Goal: Find specific page/section: Find specific page/section

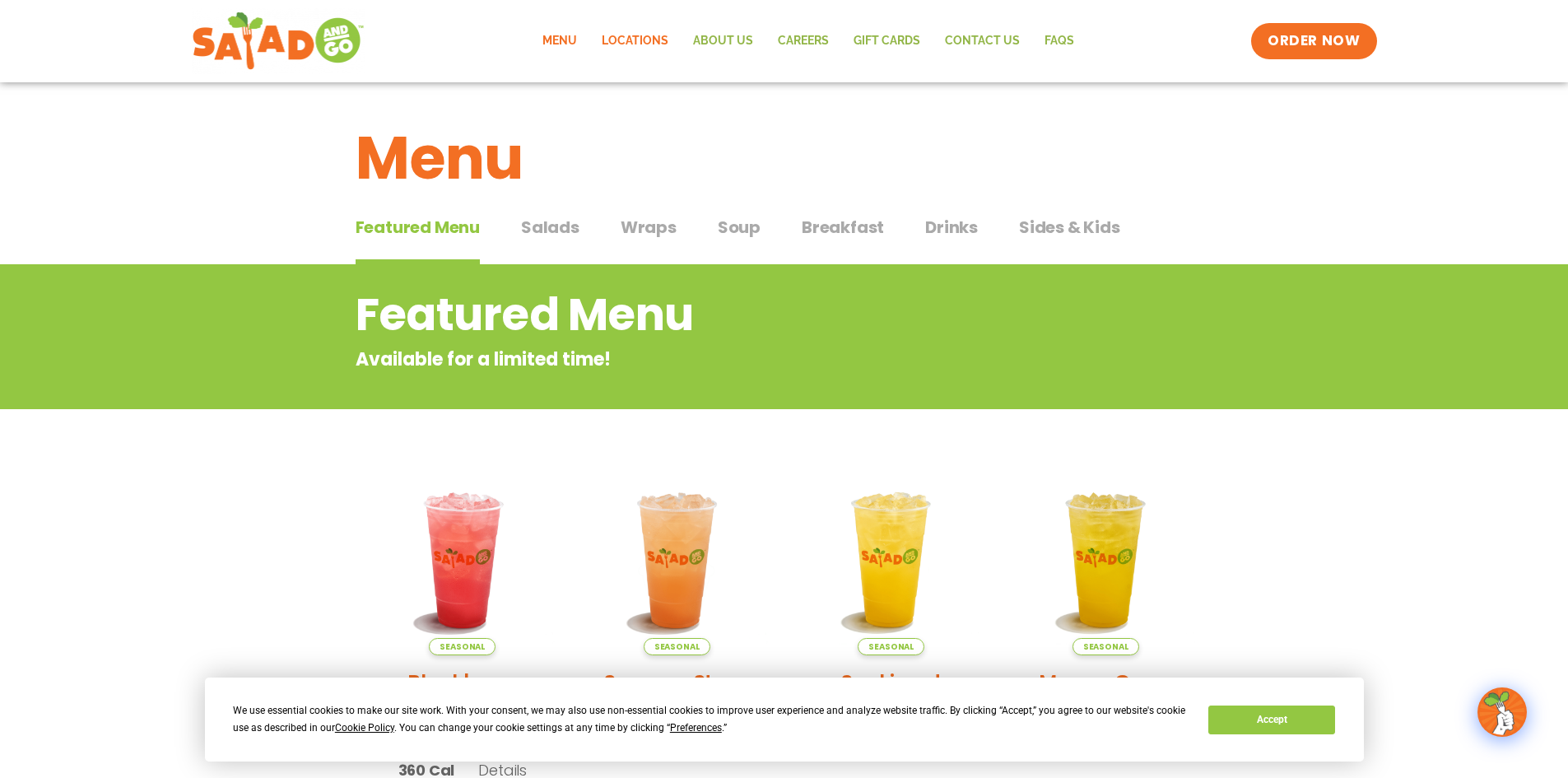
click at [635, 37] on link "Locations" at bounding box center [635, 41] width 92 height 38
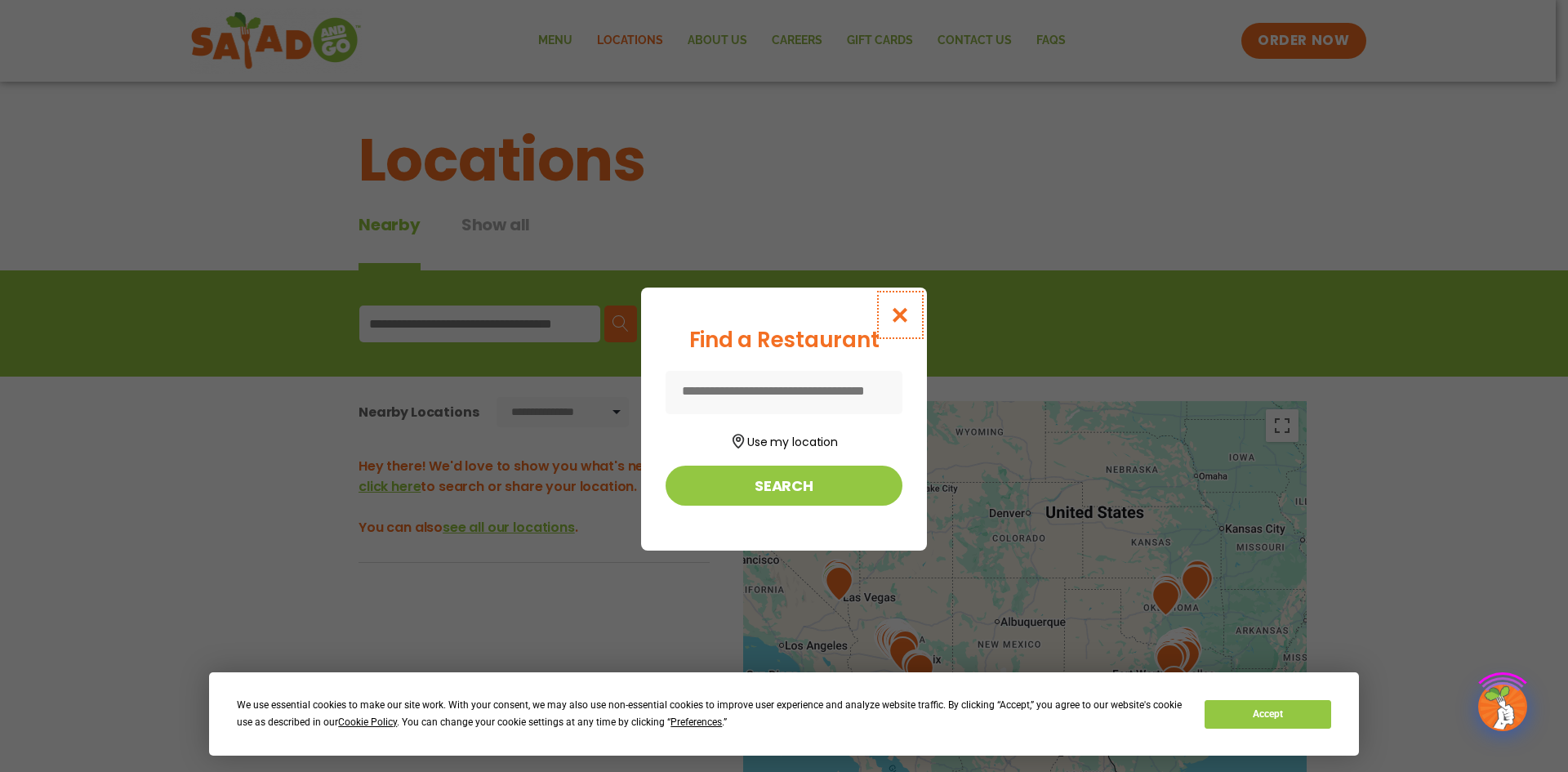
click at [899, 313] on icon "Close modal" at bounding box center [900, 315] width 21 height 17
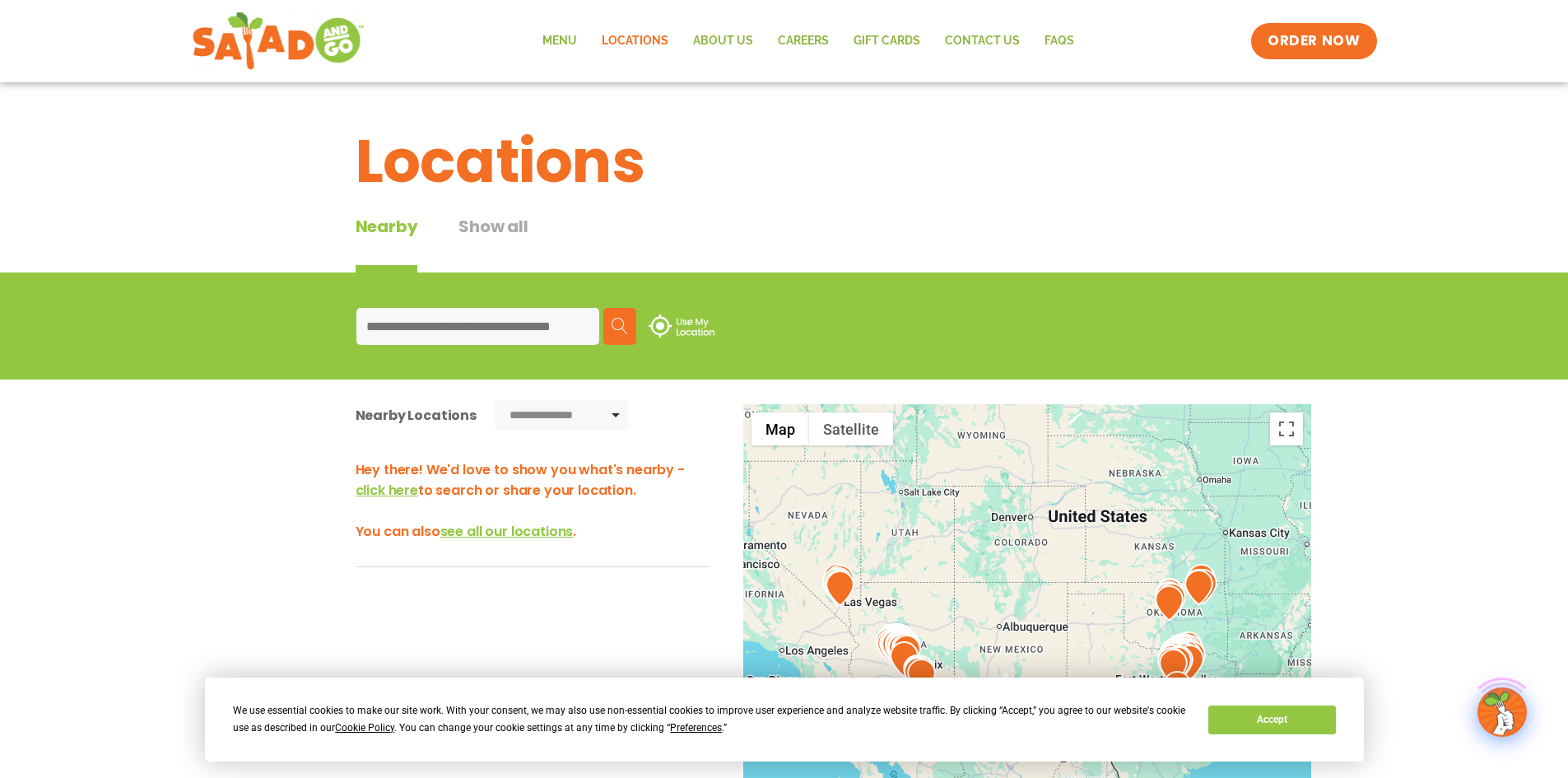
click at [484, 317] on input at bounding box center [478, 326] width 243 height 37
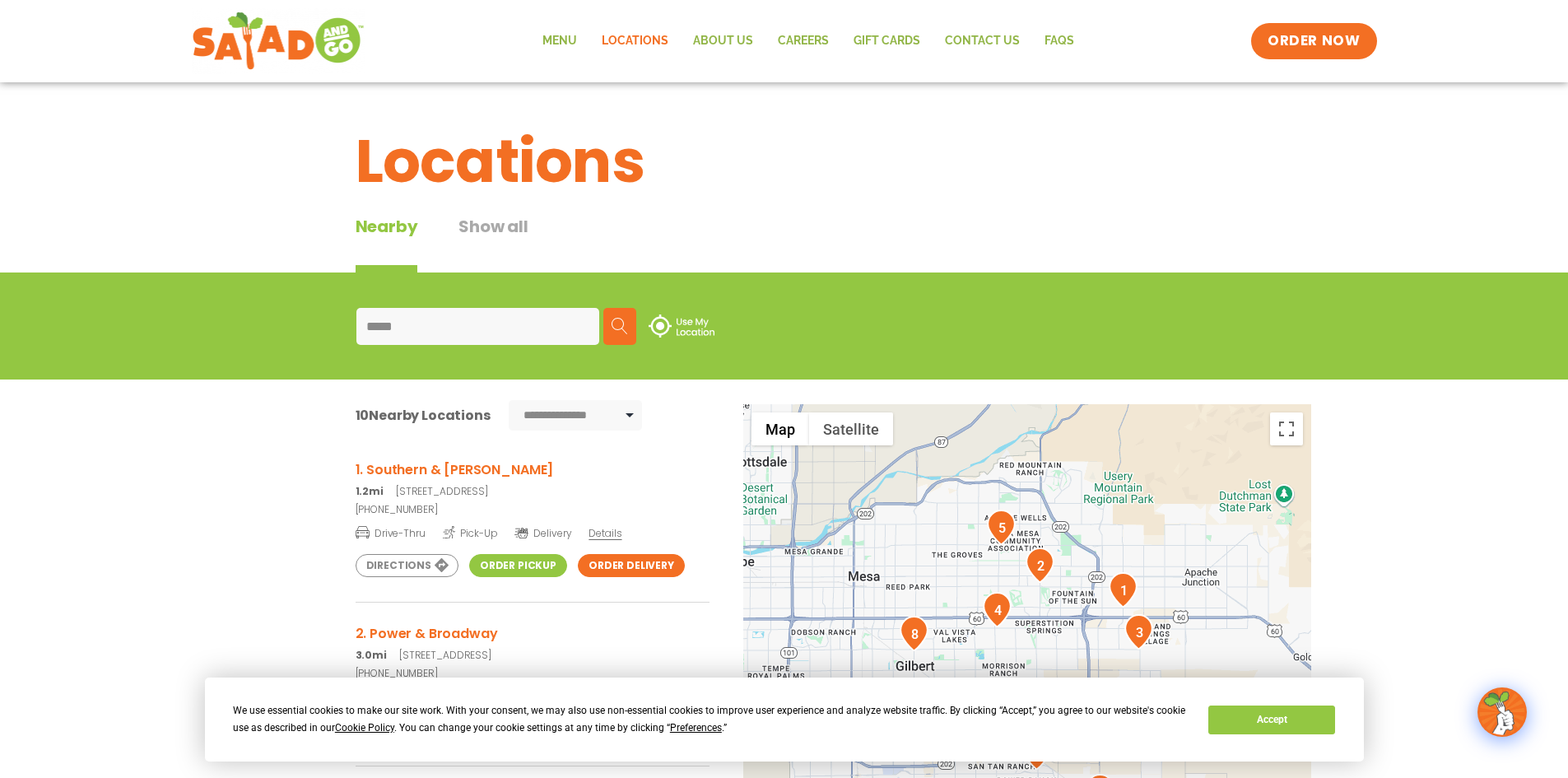
type input "*****"
click at [447, 472] on h3 "1. Southern & Crismon" at bounding box center [533, 469] width 354 height 21
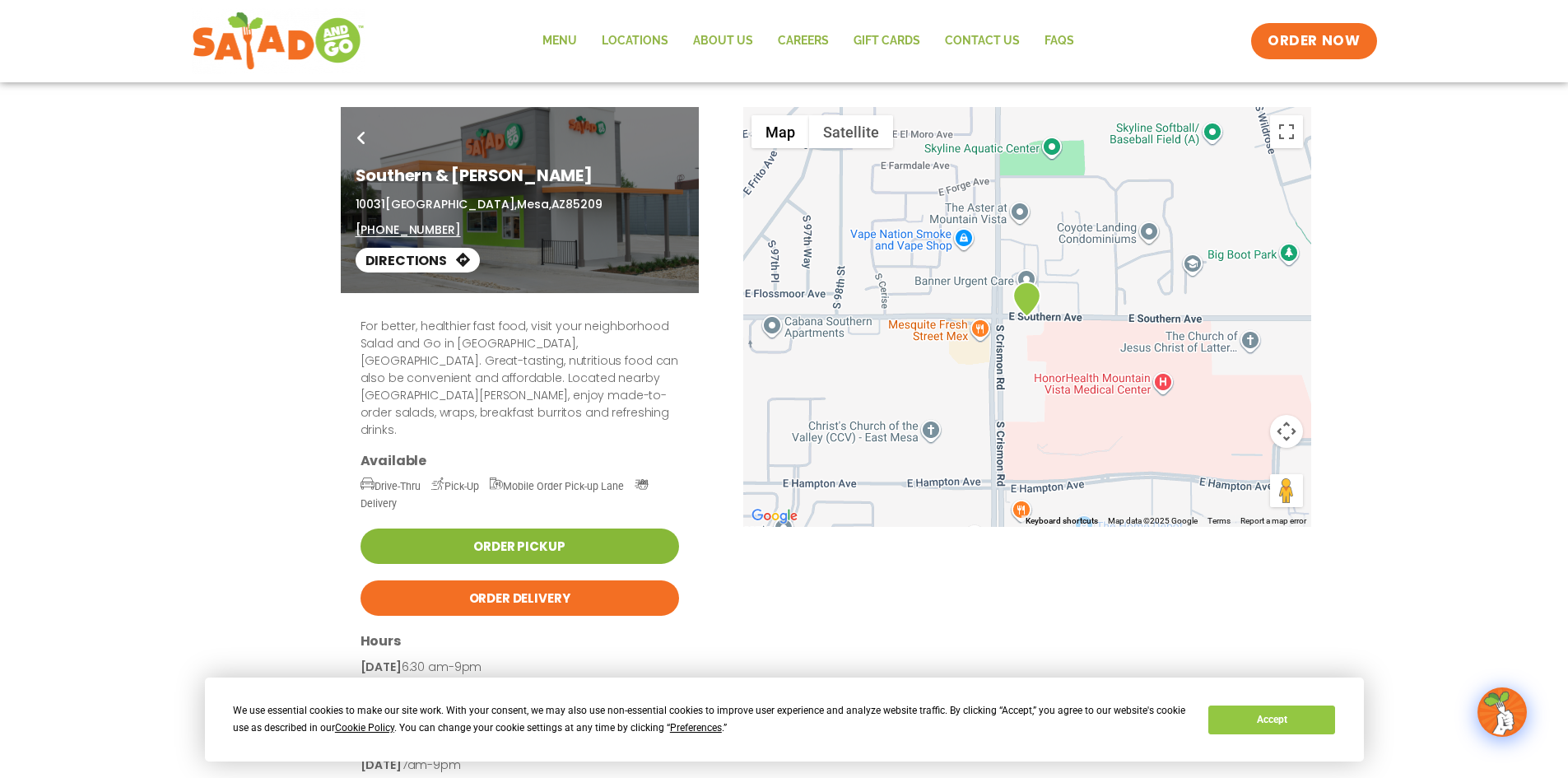
click at [504, 529] on link "Order Pickup" at bounding box center [519, 546] width 318 height 35
